Goal: Transaction & Acquisition: Obtain resource

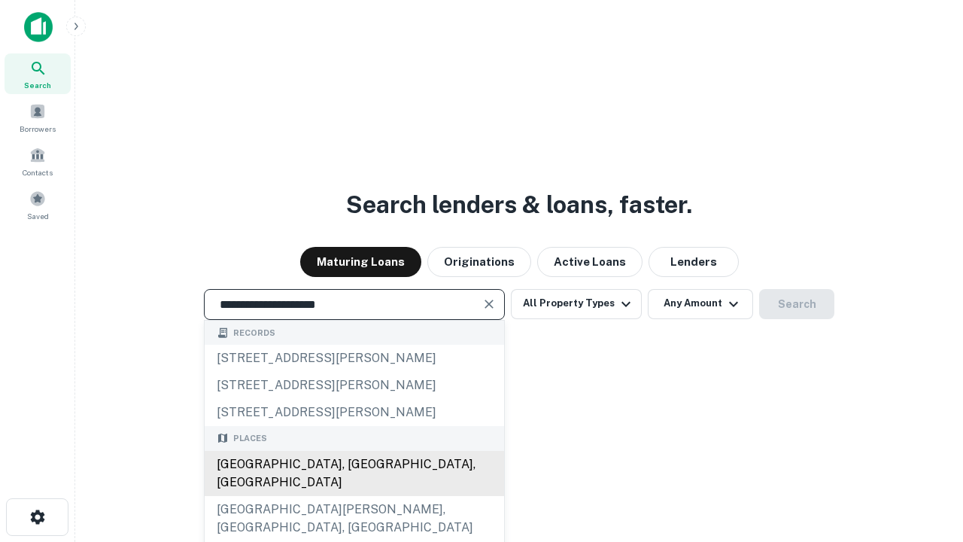
click at [353, 496] on div "[GEOGRAPHIC_DATA], [GEOGRAPHIC_DATA], [GEOGRAPHIC_DATA]" at bounding box center [354, 473] width 299 height 45
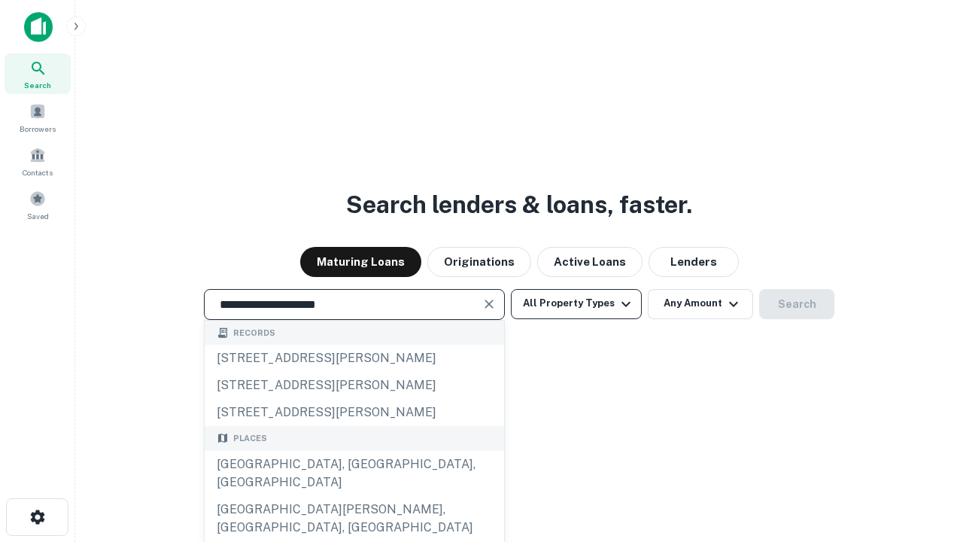
type input "**********"
click at [576, 303] on button "All Property Types" at bounding box center [576, 304] width 131 height 30
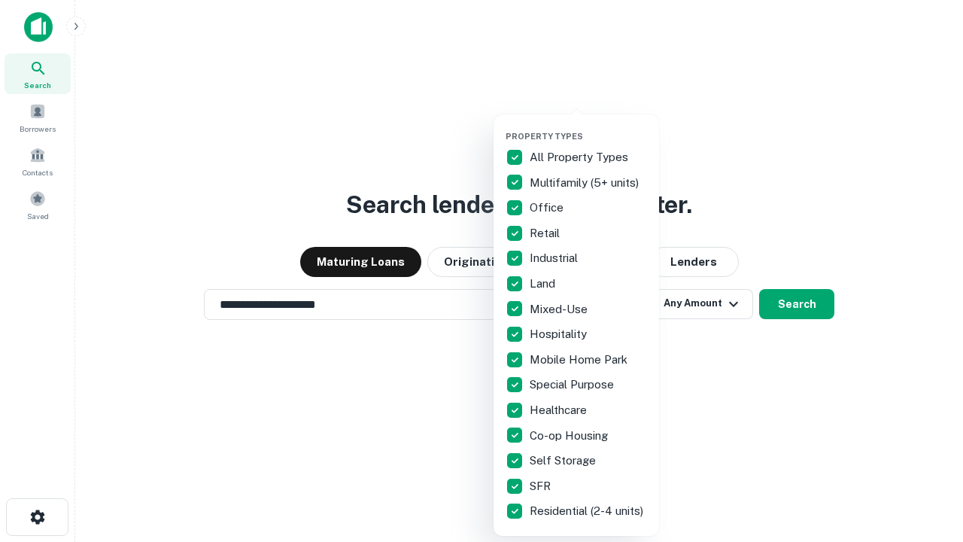
click at [588, 126] on button "button" at bounding box center [587, 126] width 165 height 1
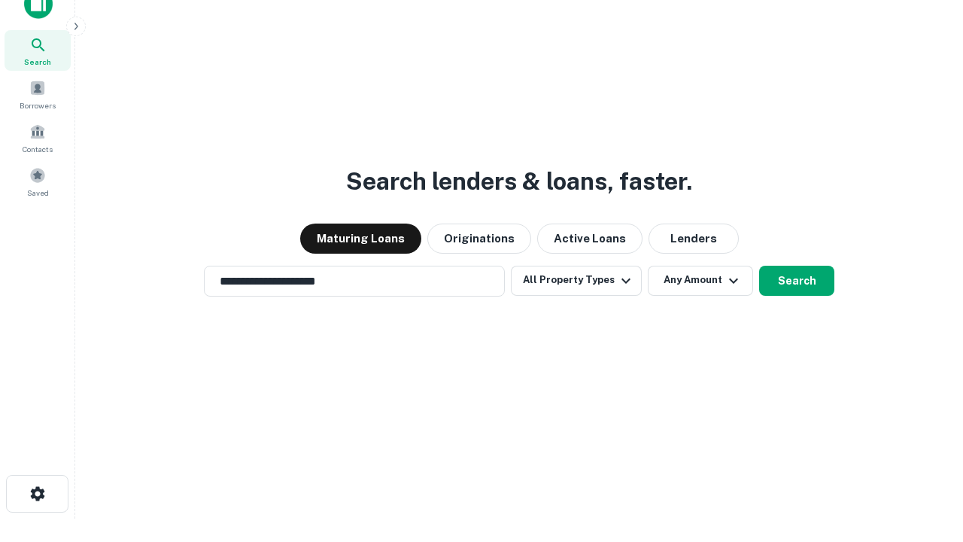
scroll to position [9, 181]
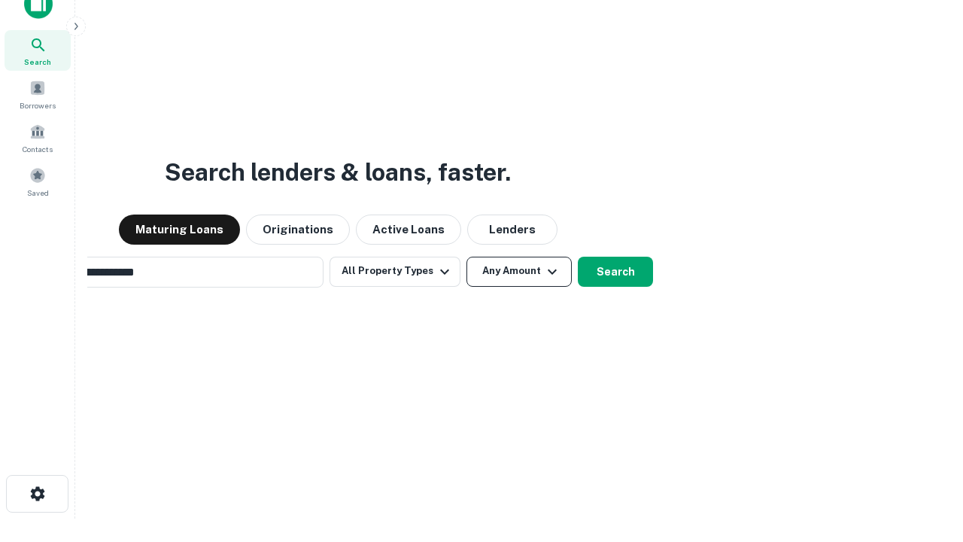
click at [466, 256] on button "Any Amount" at bounding box center [518, 271] width 105 height 30
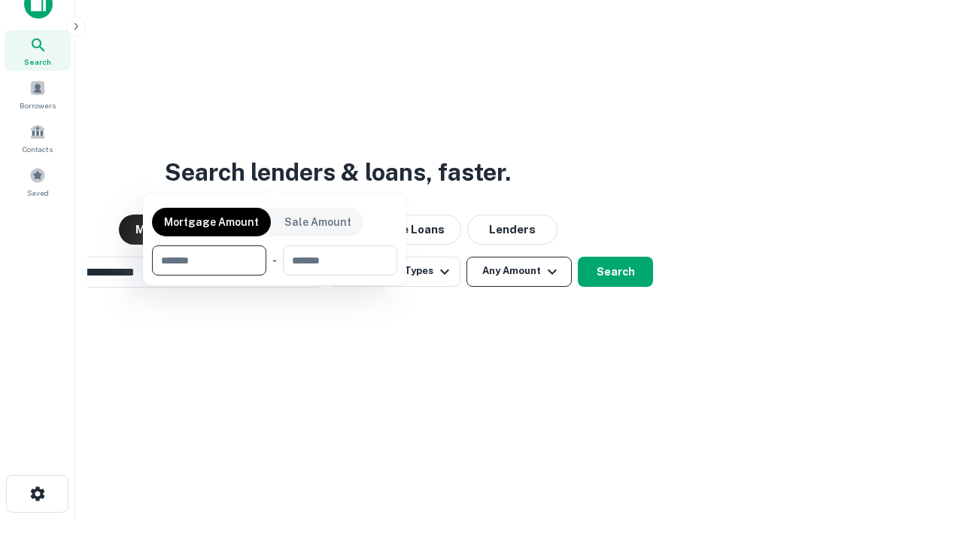
scroll to position [24, 0]
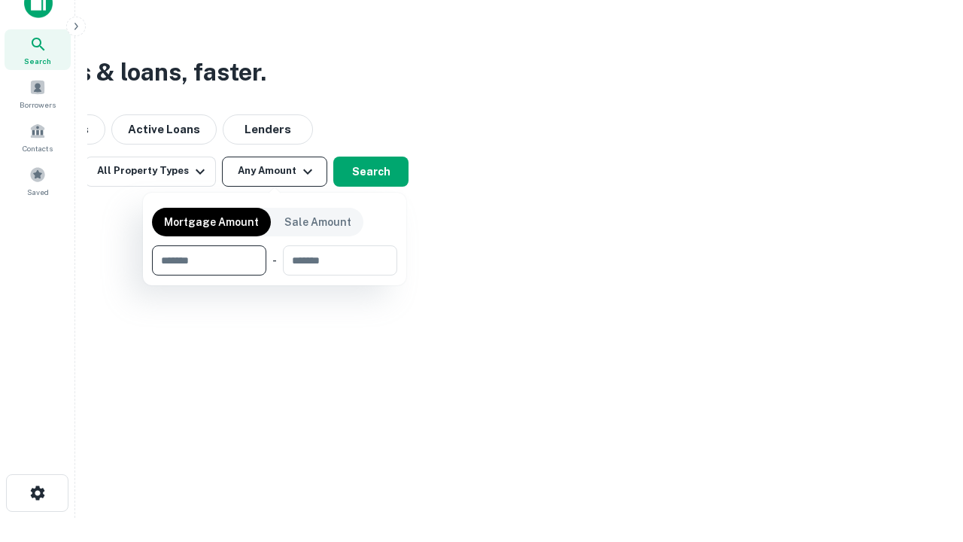
type input "*******"
click at [275, 275] on button "button" at bounding box center [274, 275] width 245 height 1
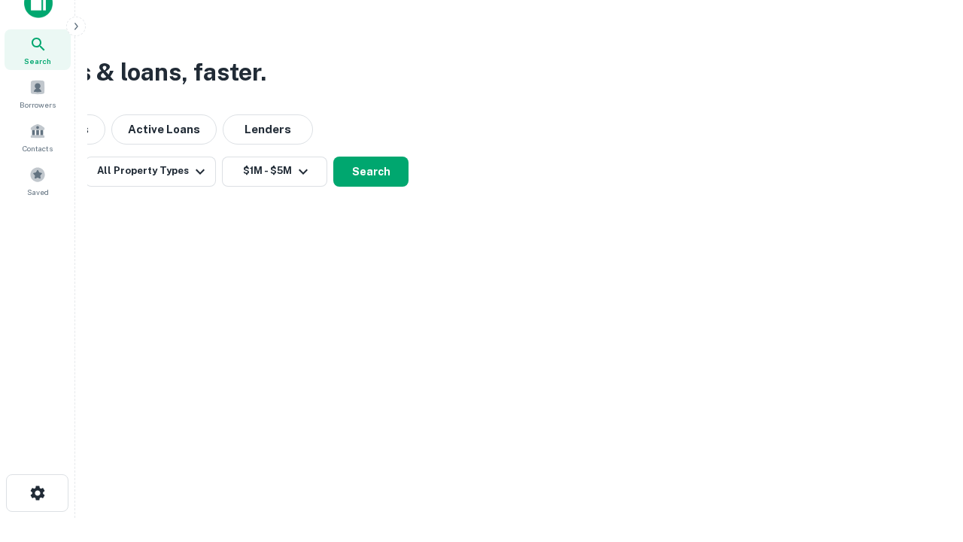
scroll to position [23, 0]
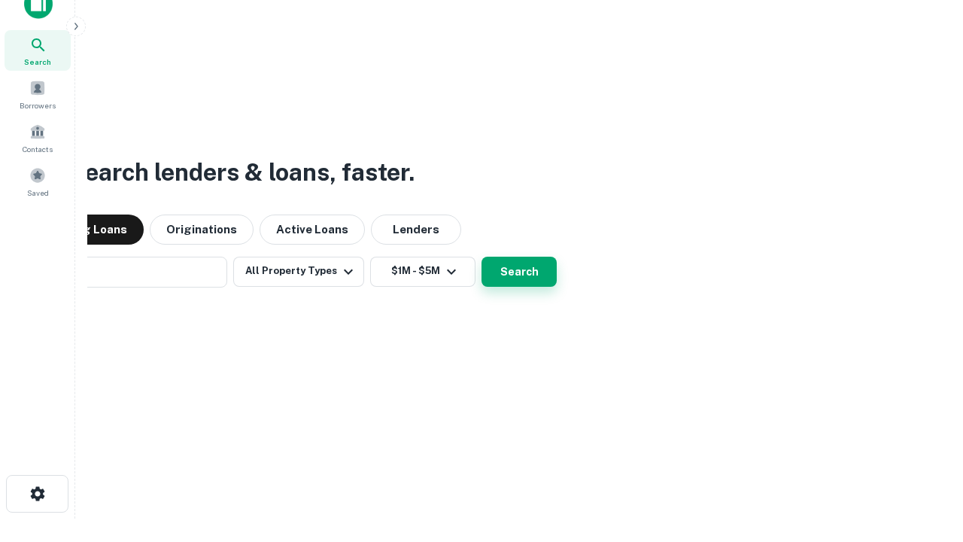
click at [481, 256] on button "Search" at bounding box center [518, 271] width 75 height 30
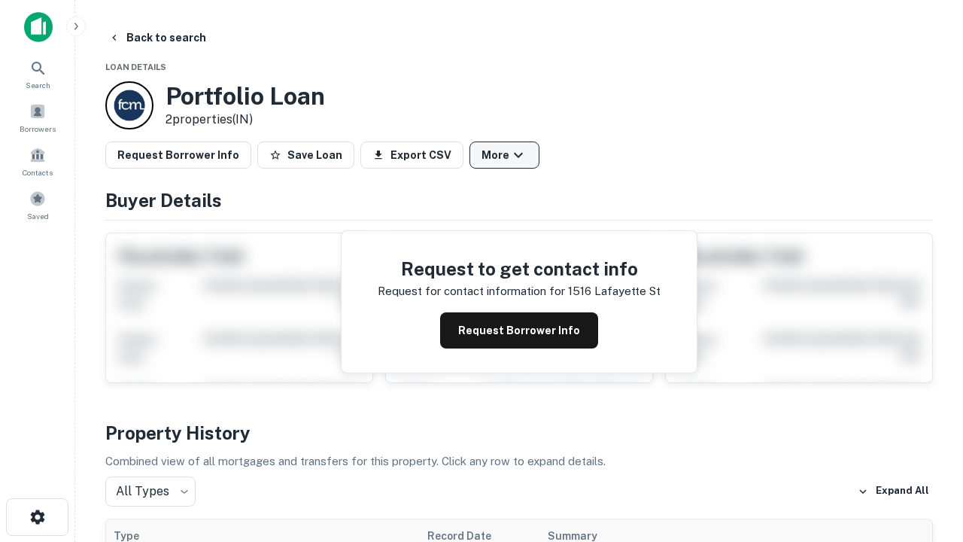
click at [504, 155] on button "More" at bounding box center [504, 154] width 70 height 27
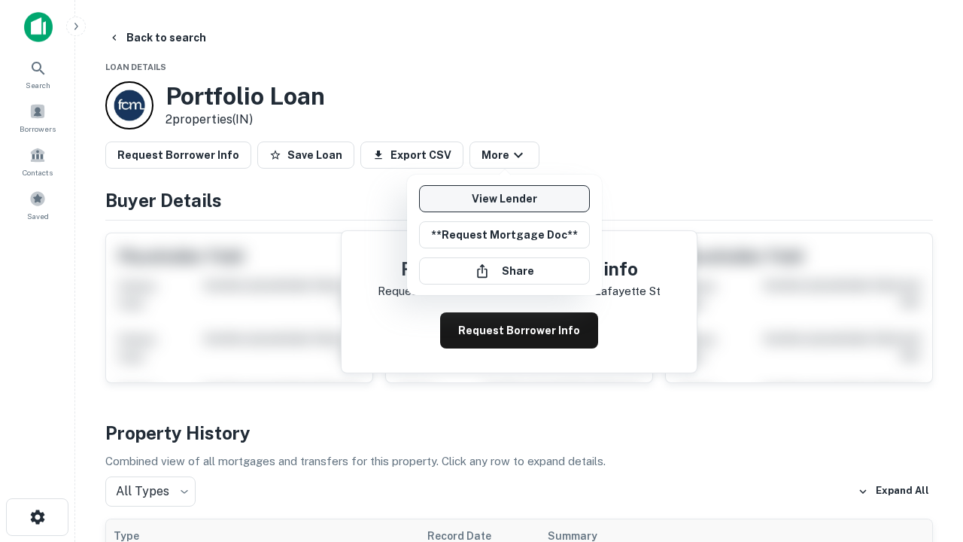
click at [504, 199] on link "View Lender" at bounding box center [504, 198] width 171 height 27
